Goal: Information Seeking & Learning: Compare options

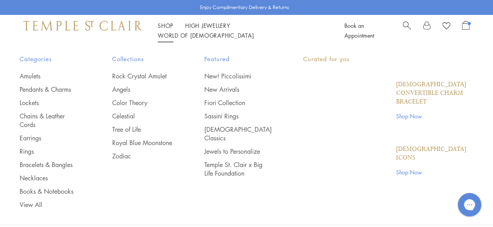
click at [171, 29] on link "Shop Shop" at bounding box center [166, 26] width 16 height 8
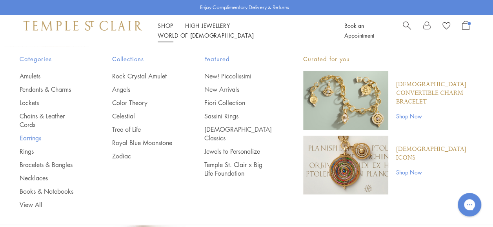
click at [31, 137] on link "Earrings" at bounding box center [50, 138] width 61 height 9
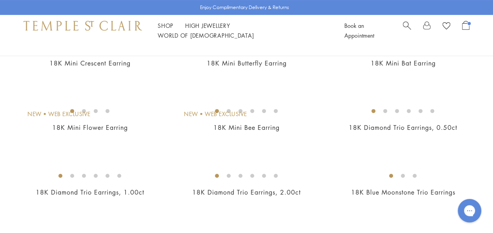
scroll to position [102, 0]
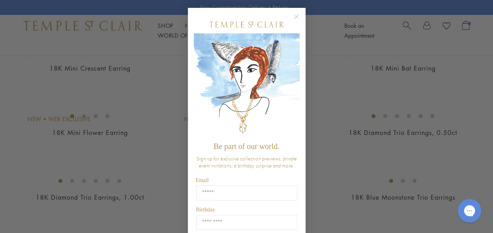
click at [294, 16] on circle "Close dialog" at bounding box center [296, 16] width 9 height 9
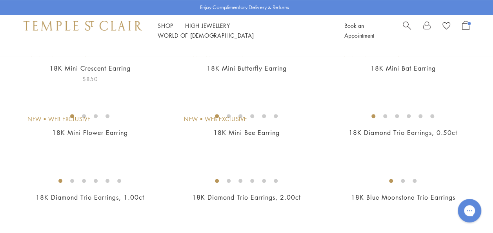
click at [0, 0] on img at bounding box center [0, 0] width 0 height 0
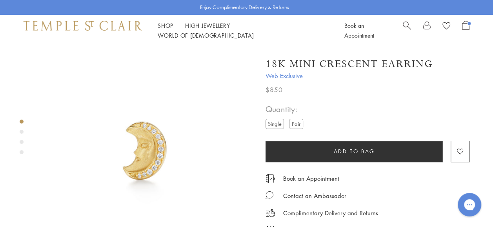
click at [297, 126] on label "Pair" at bounding box center [296, 124] width 14 height 10
click at [280, 124] on label "Single" at bounding box center [275, 124] width 18 height 10
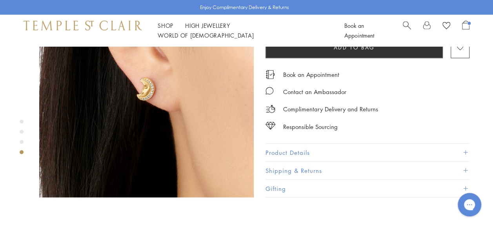
scroll to position [730, 0]
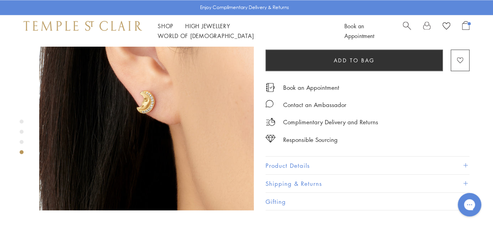
click at [394, 157] on button "Product Details" at bounding box center [368, 166] width 204 height 18
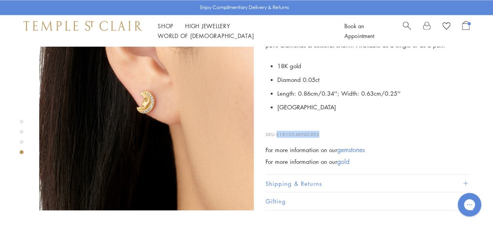
drag, startPoint x: 277, startPoint y: 98, endPoint x: 319, endPoint y: 95, distance: 42.5
click at [319, 123] on p "SKU: E18105-MINICRES" at bounding box center [368, 130] width 204 height 15
drag, startPoint x: 319, startPoint y: 95, endPoint x: 305, endPoint y: 97, distance: 15.0
copy span "E18105-MINICRES"
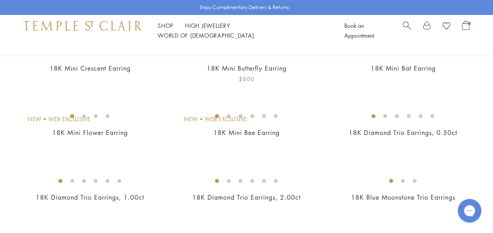
click at [0, 0] on img at bounding box center [0, 0] width 0 height 0
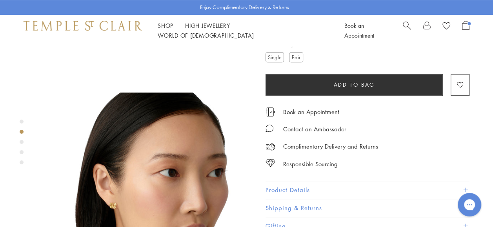
scroll to position [185, 0]
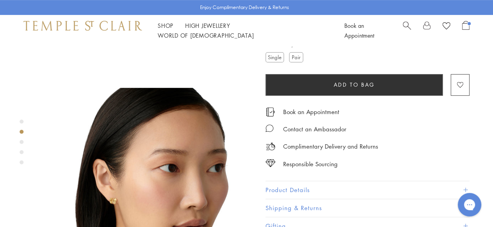
click at [376, 186] on button "Product Details" at bounding box center [368, 190] width 204 height 18
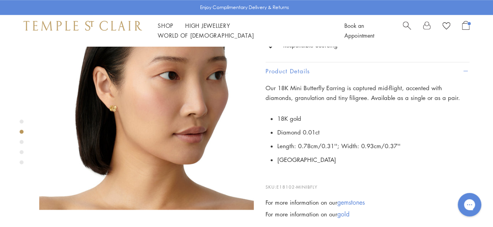
scroll to position [306, 0]
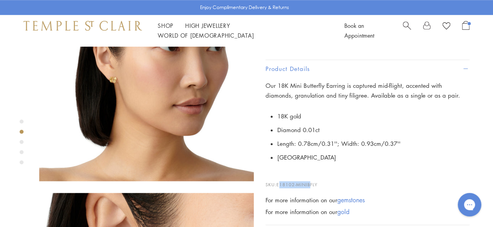
drag, startPoint x: 279, startPoint y: 183, endPoint x: 312, endPoint y: 178, distance: 32.9
click at [312, 178] on p "SKU: E18102-MINIBFLY" at bounding box center [368, 181] width 204 height 15
drag, startPoint x: 312, startPoint y: 178, endPoint x: 324, endPoint y: 181, distance: 12.5
click at [324, 181] on p "SKU: E18102-MINIBFLY" at bounding box center [368, 181] width 204 height 15
drag, startPoint x: 277, startPoint y: 181, endPoint x: 325, endPoint y: 174, distance: 48.8
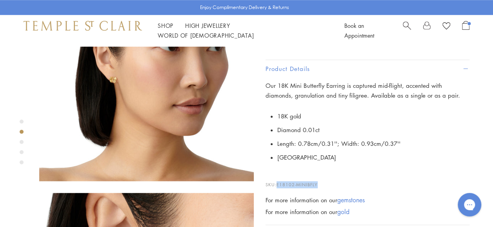
click at [325, 174] on p "SKU: E18102-MINIBFLY" at bounding box center [368, 181] width 204 height 15
drag, startPoint x: 325, startPoint y: 174, endPoint x: 291, endPoint y: 183, distance: 35.1
copy span "E18102-MINIBFLY"
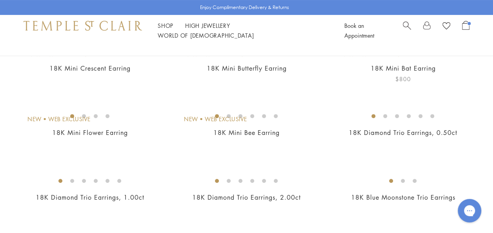
click at [0, 0] on img at bounding box center [0, 0] width 0 height 0
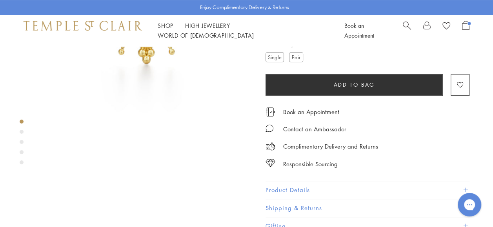
scroll to position [123, 0]
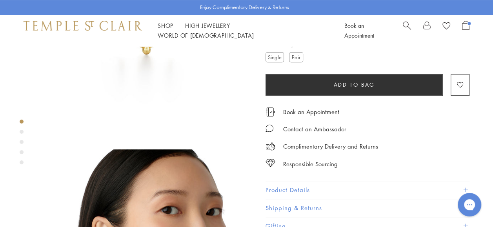
click at [456, 185] on button "Product Details" at bounding box center [368, 190] width 204 height 18
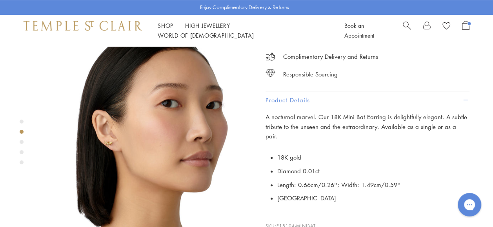
scroll to position [235, 0]
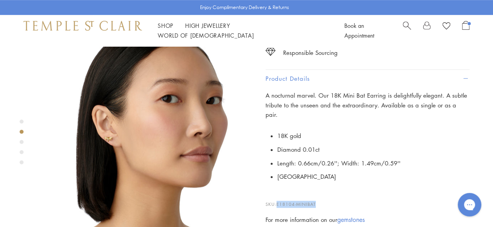
drag, startPoint x: 278, startPoint y: 193, endPoint x: 316, endPoint y: 185, distance: 38.8
click at [316, 193] on p "SKU: E18104-MINIBAT" at bounding box center [368, 200] width 204 height 15
drag, startPoint x: 316, startPoint y: 185, endPoint x: 305, endPoint y: 194, distance: 14.0
copy span "E18104-MINIBAT"
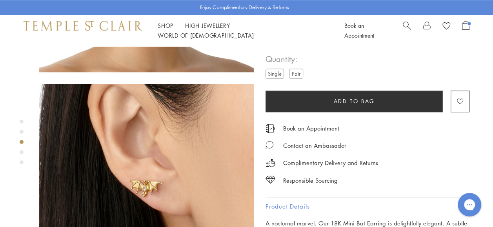
scroll to position [411, 0]
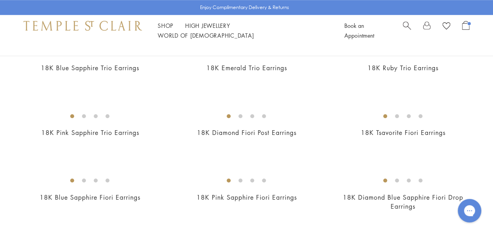
scroll to position [301, 0]
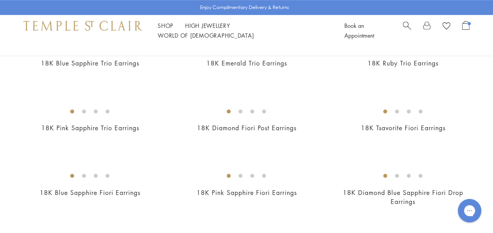
click at [0, 0] on img at bounding box center [0, 0] width 0 height 0
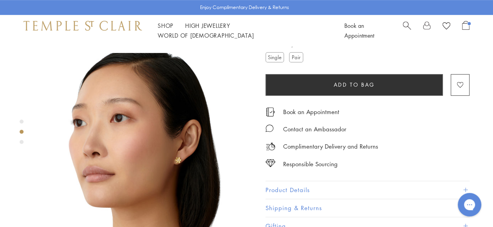
scroll to position [221, 0]
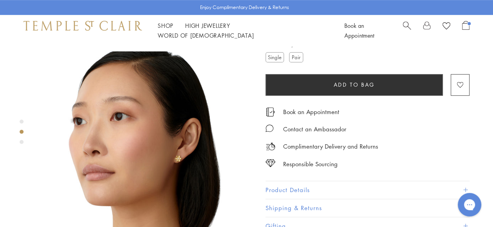
click at [375, 189] on button "Product Details" at bounding box center [368, 190] width 204 height 18
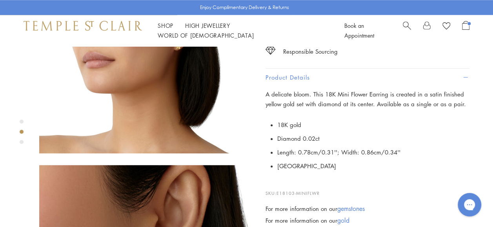
scroll to position [336, 0]
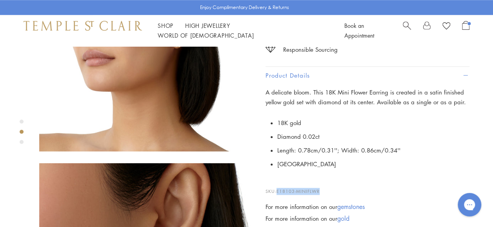
drag, startPoint x: 277, startPoint y: 190, endPoint x: 324, endPoint y: 184, distance: 47.4
click at [324, 184] on p "SKU: E18103-MINIFLWR" at bounding box center [368, 188] width 204 height 15
drag, startPoint x: 324, startPoint y: 184, endPoint x: 299, endPoint y: 186, distance: 25.2
copy span "E18103-MINIFLWR"
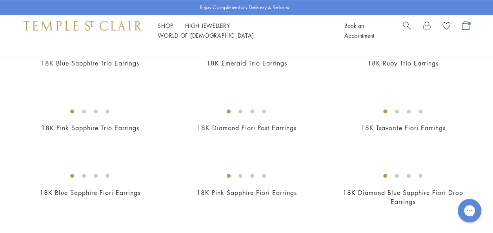
click at [0, 0] on img at bounding box center [0, 0] width 0 height 0
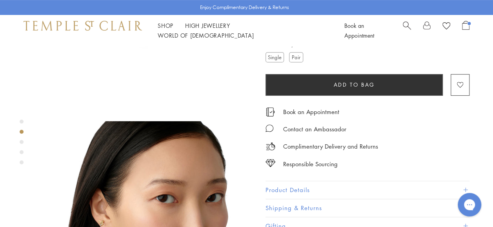
scroll to position [157, 0]
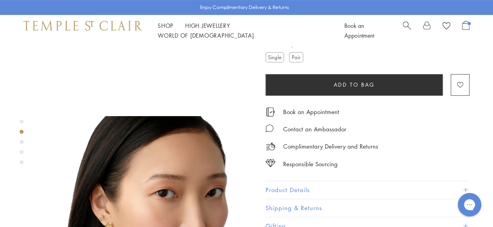
click at [356, 187] on button "Product Details" at bounding box center [368, 190] width 204 height 18
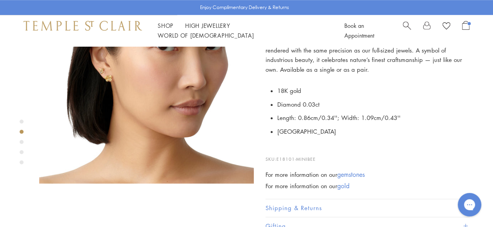
scroll to position [337, 0]
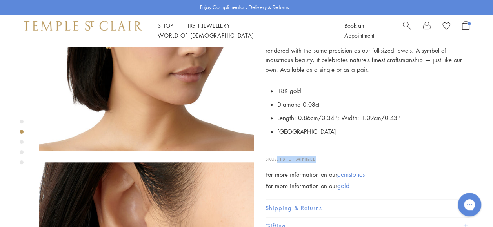
drag, startPoint x: 277, startPoint y: 160, endPoint x: 317, endPoint y: 155, distance: 39.9
click at [317, 155] on p "SKU: E18101-MINIBEE" at bounding box center [368, 155] width 204 height 15
drag, startPoint x: 317, startPoint y: 155, endPoint x: 310, endPoint y: 157, distance: 7.2
copy span "E18101-MINIBEE"
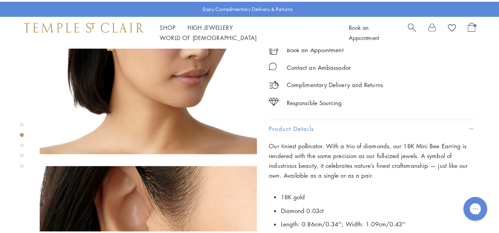
scroll to position [0, 0]
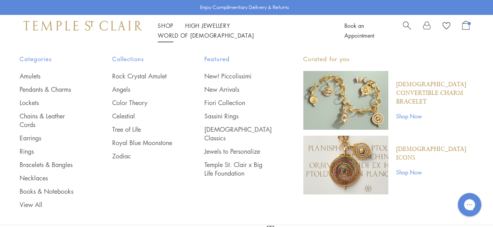
click at [409, 33] on link "Search" at bounding box center [407, 31] width 8 height 20
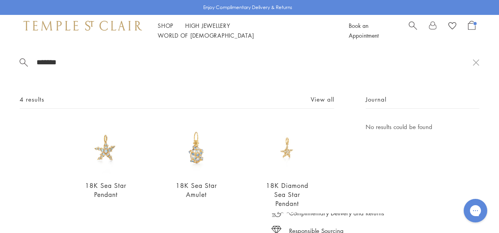
type input "*******"
click at [283, 150] on img at bounding box center [287, 147] width 51 height 51
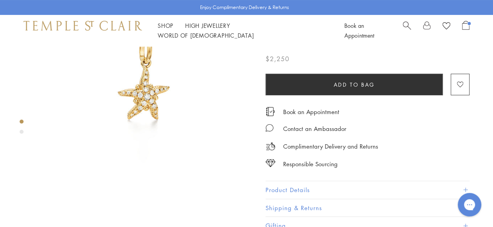
scroll to position [78, 0]
click at [379, 187] on button "Product Details" at bounding box center [368, 190] width 204 height 18
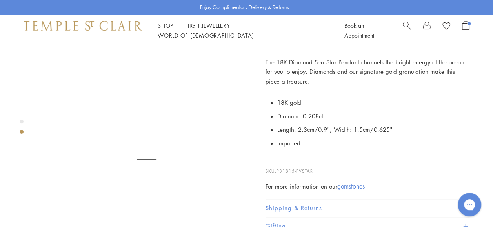
scroll to position [227, 0]
